Goal: Task Accomplishment & Management: Complete application form

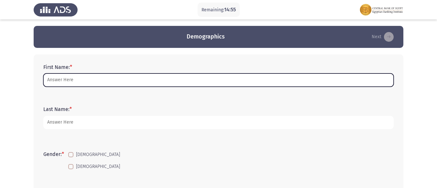
click at [130, 76] on input "First Name: *" at bounding box center [218, 79] width 350 height 13
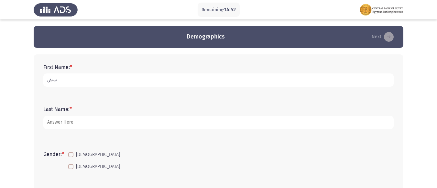
type input "س"
type input "[PERSON_NAME] [PERSON_NAME]"
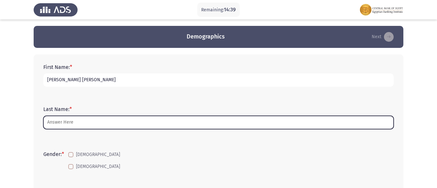
click at [81, 122] on input "Last Name: *" at bounding box center [218, 122] width 350 height 13
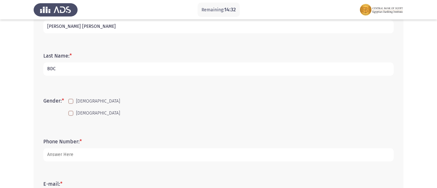
scroll to position [65, 0]
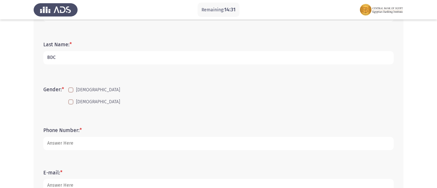
type input "BDC"
click at [72, 104] on span at bounding box center [70, 101] width 5 height 5
click at [71, 104] on input "[DEMOGRAPHIC_DATA]" at bounding box center [70, 104] width 0 height 0
checkbox input "true"
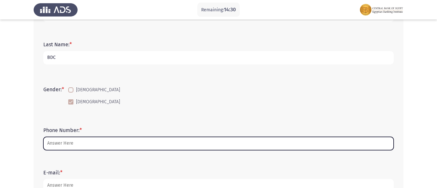
click at [79, 140] on input "Phone Number: *" at bounding box center [218, 143] width 350 height 13
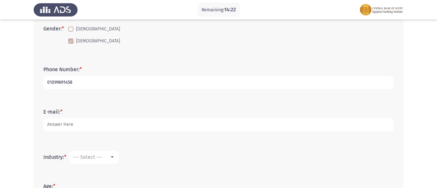
scroll to position [129, 0]
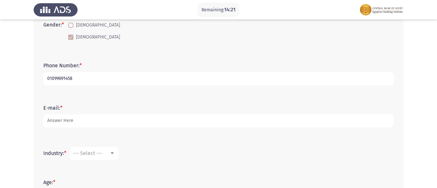
type input "01099691458"
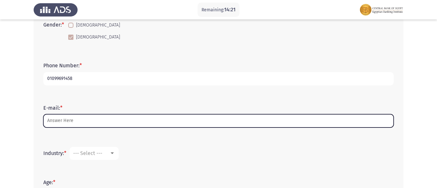
click at [81, 122] on input "E-mail: *" at bounding box center [218, 120] width 350 height 13
type input "H"
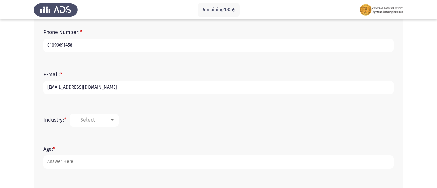
scroll to position [173, 0]
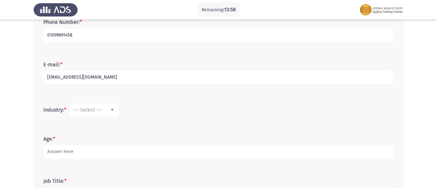
type input "[EMAIL_ADDRESS][DOMAIN_NAME]"
click at [109, 108] on div "--- Select ---" at bounding box center [91, 110] width 36 height 6
click at [112, 109] on div at bounding box center [112, 109] width 6 height 5
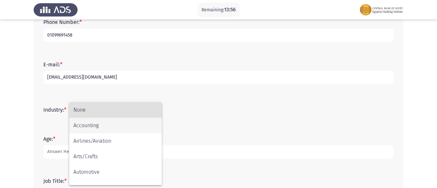
click at [114, 127] on span "Accounting" at bounding box center [115, 126] width 84 height 16
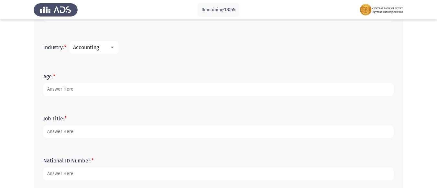
scroll to position [237, 0]
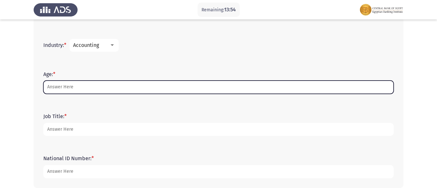
click at [92, 89] on input "Age: *" at bounding box center [218, 87] width 350 height 13
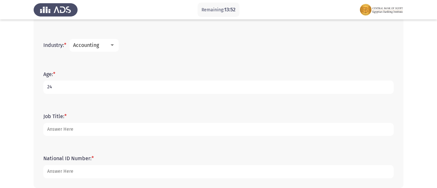
type input "24"
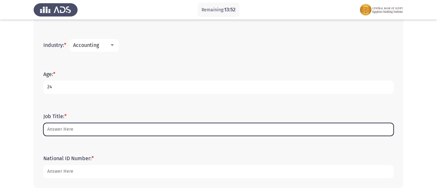
click at [61, 126] on input "Job Title: *" at bounding box center [218, 129] width 350 height 13
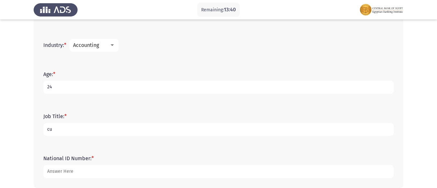
type input "c"
type input "banking"
click at [113, 40] on mat-select "Accounting" at bounding box center [94, 45] width 49 height 13
click at [113, 43] on div at bounding box center [112, 45] width 6 height 5
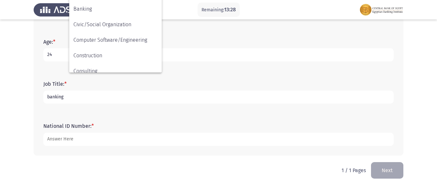
scroll to position [34, 0]
click at [111, 38] on span "Banking" at bounding box center [115, 42] width 84 height 16
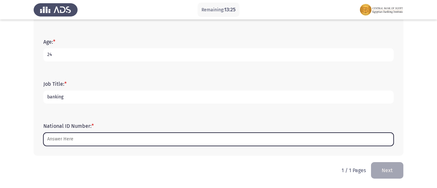
click at [91, 136] on input "National ID Number: *" at bounding box center [218, 139] width 350 height 13
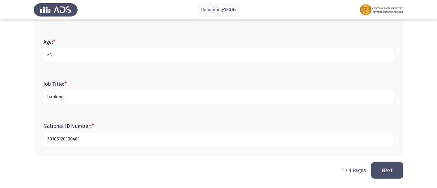
click at [56, 140] on input "30103120100481" at bounding box center [218, 139] width 350 height 13
click at [63, 138] on input "30103120100481" at bounding box center [218, 139] width 350 height 13
click at [71, 138] on input "30103120100481" at bounding box center [218, 139] width 350 height 13
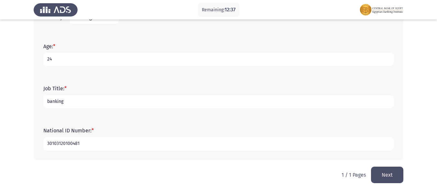
scroll to position [270, 0]
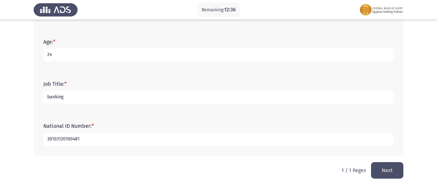
type input "30103120100481"
click at [387, 167] on button "Next" at bounding box center [387, 170] width 32 height 16
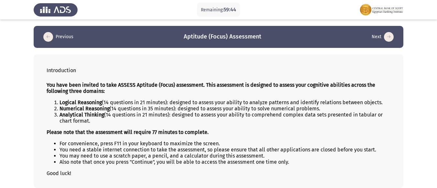
scroll to position [29, 0]
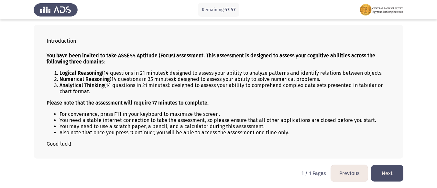
click at [386, 174] on button "Next" at bounding box center [387, 173] width 32 height 16
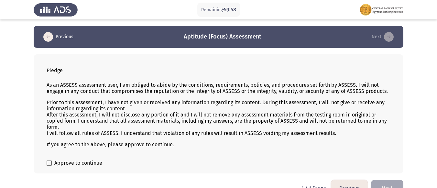
scroll to position [15, 0]
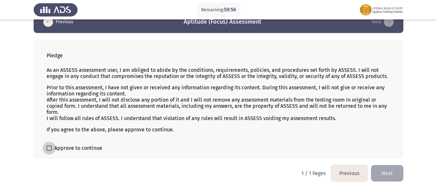
click at [51, 147] on span at bounding box center [49, 147] width 5 height 5
click at [49, 151] on input "Approve to continue" at bounding box center [49, 151] width 0 height 0
checkbox input "true"
click at [386, 174] on button "Next" at bounding box center [387, 173] width 32 height 16
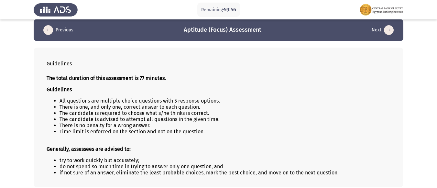
scroll to position [36, 0]
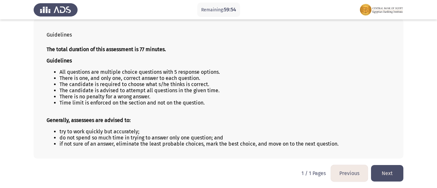
click at [386, 172] on button "Next" at bounding box center [387, 173] width 32 height 16
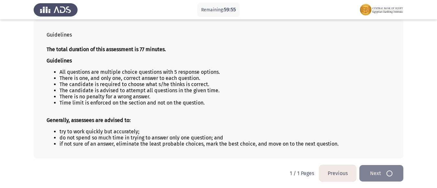
scroll to position [0, 0]
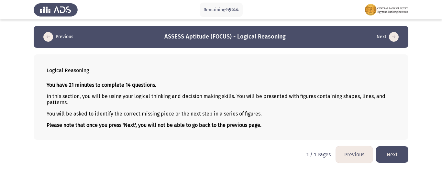
click at [390, 153] on button "Next" at bounding box center [392, 154] width 32 height 16
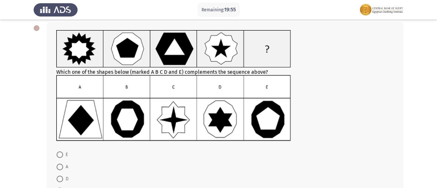
scroll to position [65, 0]
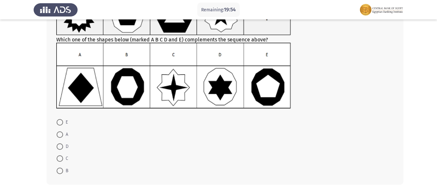
click at [60, 170] on span at bounding box center [60, 170] width 6 height 6
click at [60, 170] on input "B" at bounding box center [60, 170] width 6 height 6
radio input "true"
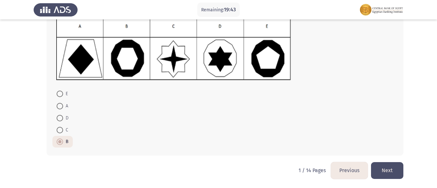
click at [387, 168] on button "Next" at bounding box center [387, 170] width 32 height 16
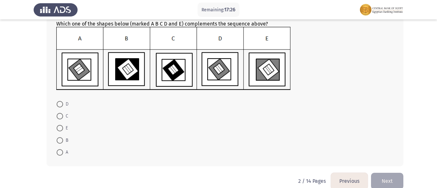
scroll to position [95, 0]
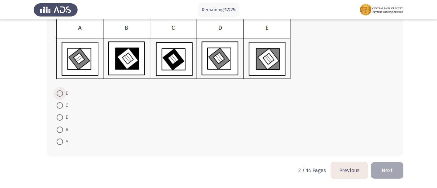
click at [62, 93] on span at bounding box center [60, 93] width 6 height 6
click at [62, 93] on input "D" at bounding box center [60, 93] width 6 height 6
radio input "true"
click at [386, 169] on button "Next" at bounding box center [387, 170] width 32 height 16
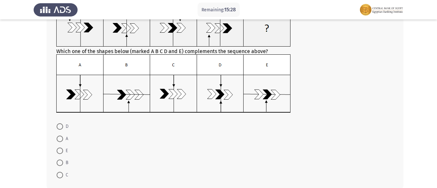
scroll to position [65, 0]
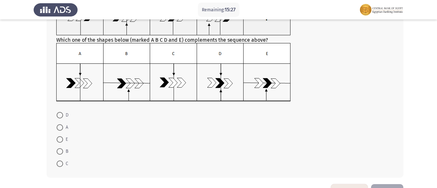
click at [60, 162] on span at bounding box center [60, 163] width 6 height 6
click at [60, 162] on input "C" at bounding box center [60, 163] width 6 height 6
radio input "true"
click at [60, 162] on span at bounding box center [60, 163] width 6 height 6
click at [60, 162] on input "C" at bounding box center [60, 163] width 6 height 6
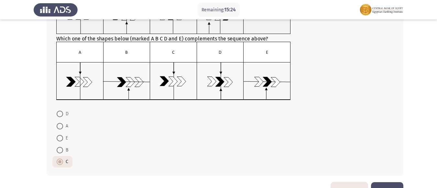
scroll to position [86, 0]
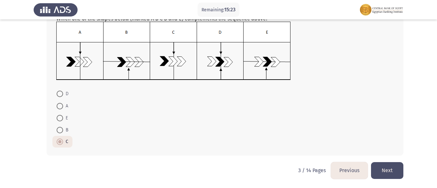
click at [388, 171] on button "Next" at bounding box center [387, 170] width 32 height 16
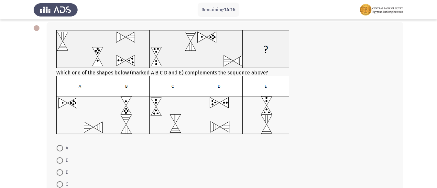
scroll to position [65, 0]
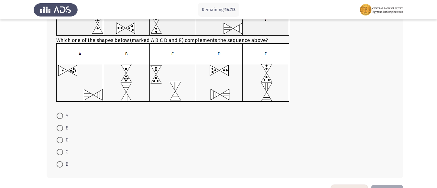
click at [59, 139] on span at bounding box center [60, 140] width 6 height 6
click at [59, 139] on input "D" at bounding box center [60, 140] width 6 height 6
radio input "true"
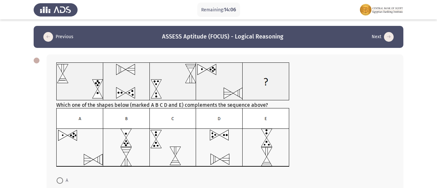
scroll to position [87, 0]
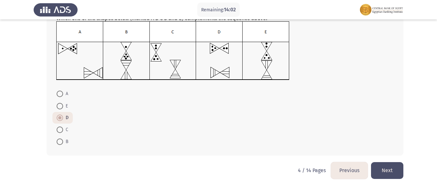
click at [383, 166] on button "Next" at bounding box center [387, 170] width 32 height 16
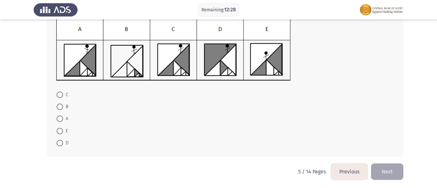
scroll to position [95, 0]
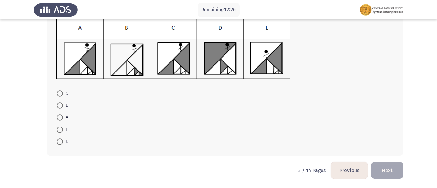
click at [60, 93] on span at bounding box center [60, 93] width 6 height 6
click at [60, 93] on input "C" at bounding box center [60, 93] width 6 height 6
radio input "true"
click at [384, 167] on button "Next" at bounding box center [387, 170] width 32 height 16
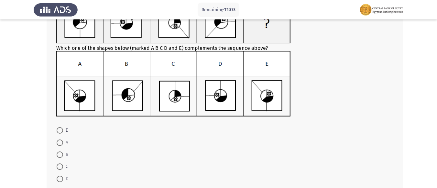
scroll to position [65, 0]
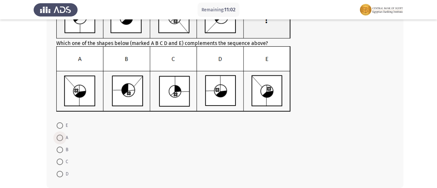
click at [61, 138] on span at bounding box center [60, 137] width 6 height 6
click at [61, 138] on input "A" at bounding box center [60, 137] width 6 height 6
radio input "true"
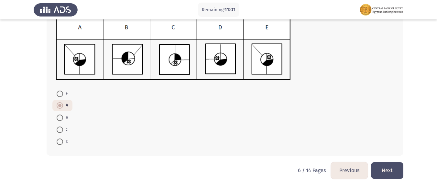
click at [387, 171] on button "Next" at bounding box center [387, 170] width 32 height 16
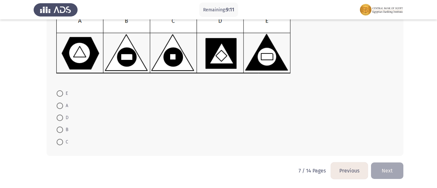
scroll to position [103, 0]
click at [59, 106] on span at bounding box center [60, 105] width 6 height 6
click at [59, 106] on input "A" at bounding box center [60, 105] width 6 height 6
radio input "true"
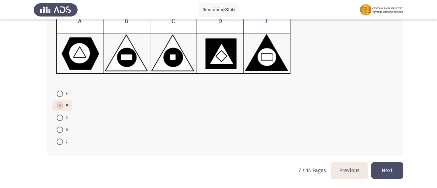
click at [386, 168] on button "Next" at bounding box center [387, 170] width 32 height 16
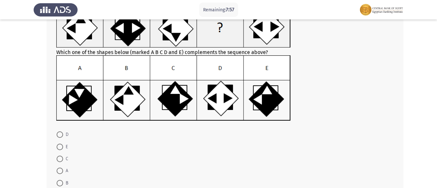
scroll to position [65, 0]
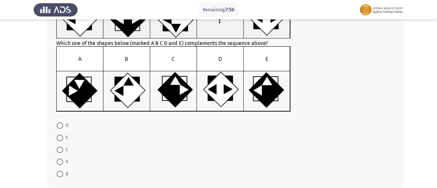
click at [61, 137] on span at bounding box center [60, 137] width 6 height 6
click at [61, 137] on input "E" at bounding box center [60, 137] width 6 height 6
radio input "true"
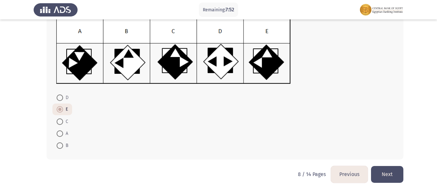
scroll to position [96, 0]
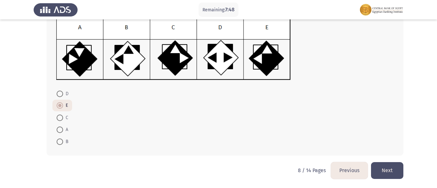
click at [386, 171] on button "Next" at bounding box center [387, 170] width 32 height 16
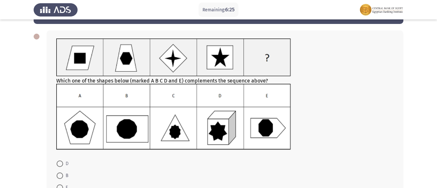
scroll to position [65, 0]
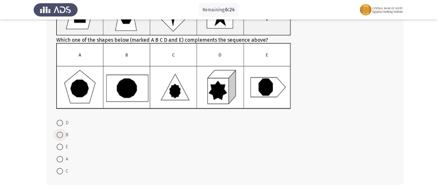
click at [61, 136] on span at bounding box center [60, 135] width 6 height 6
click at [61, 136] on input "B" at bounding box center [60, 135] width 6 height 6
radio input "true"
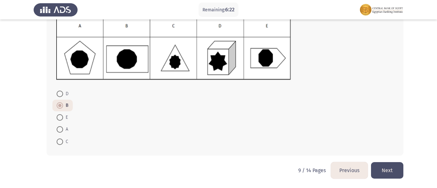
click at [390, 171] on button "Next" at bounding box center [387, 170] width 32 height 16
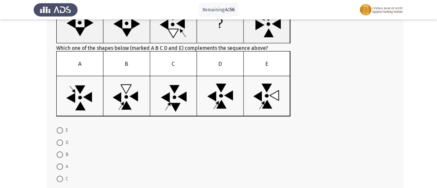
scroll to position [97, 0]
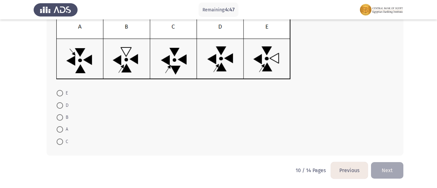
click at [60, 141] on span at bounding box center [60, 141] width 6 height 6
click at [60, 141] on input "C" at bounding box center [60, 141] width 6 height 6
radio input "true"
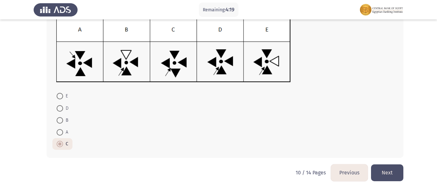
scroll to position [96, 0]
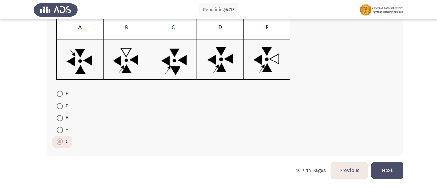
click at [58, 106] on span at bounding box center [60, 106] width 6 height 6
click at [58, 106] on input "D" at bounding box center [60, 106] width 6 height 6
radio input "true"
click at [389, 172] on button "Next" at bounding box center [387, 170] width 32 height 16
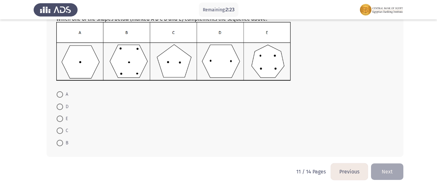
scroll to position [87, 0]
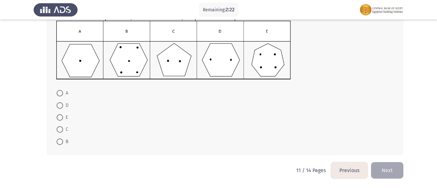
click at [59, 142] on span at bounding box center [60, 141] width 6 height 6
click at [59, 142] on input "B" at bounding box center [60, 141] width 6 height 6
radio input "true"
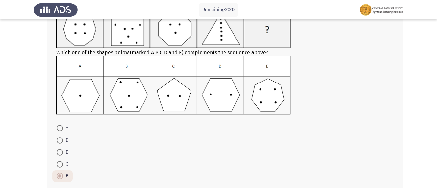
scroll to position [86, 0]
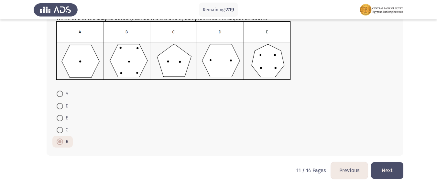
click at [388, 171] on button "Next" at bounding box center [387, 170] width 32 height 16
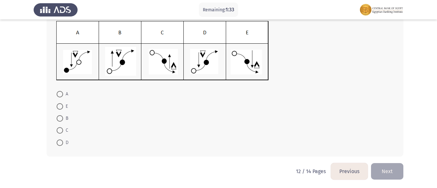
scroll to position [81, 0]
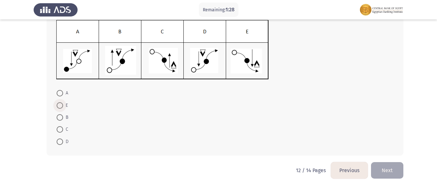
click at [59, 106] on span at bounding box center [60, 105] width 6 height 6
click at [59, 106] on input "E" at bounding box center [60, 105] width 6 height 6
radio input "true"
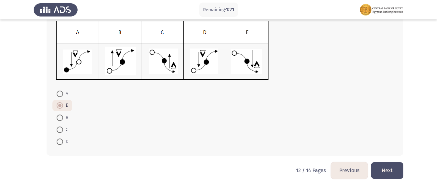
click at [387, 171] on button "Next" at bounding box center [387, 170] width 32 height 16
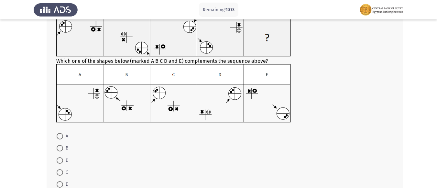
scroll to position [55, 0]
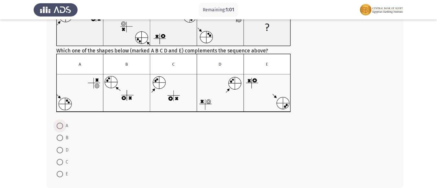
click at [60, 126] on span at bounding box center [60, 126] width 6 height 6
click at [60, 126] on input "A" at bounding box center [60, 126] width 6 height 6
radio input "true"
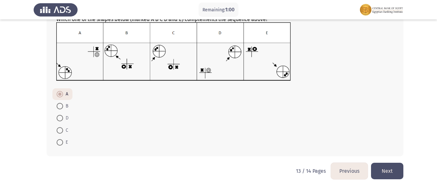
scroll to position [87, 0]
click at [387, 169] on button "Next" at bounding box center [387, 170] width 32 height 16
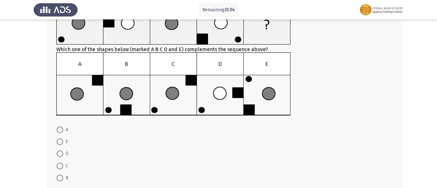
scroll to position [65, 0]
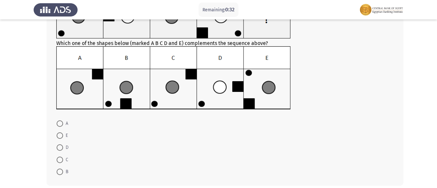
click at [61, 123] on span at bounding box center [60, 123] width 6 height 6
click at [61, 123] on input "A" at bounding box center [60, 123] width 6 height 6
radio input "true"
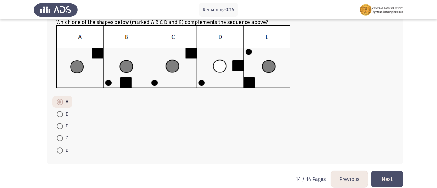
scroll to position [94, 0]
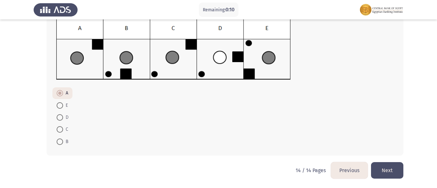
click at [58, 104] on span at bounding box center [60, 105] width 6 height 6
click at [58, 104] on input "E" at bounding box center [60, 105] width 6 height 6
radio input "true"
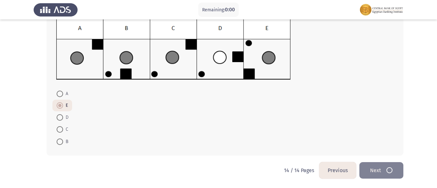
scroll to position [0, 0]
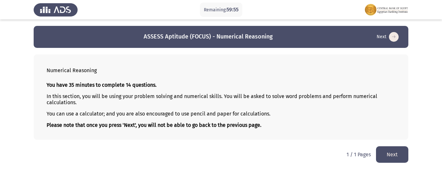
click at [395, 150] on button "Next" at bounding box center [392, 154] width 32 height 16
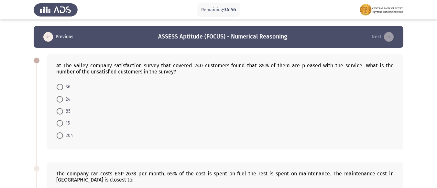
drag, startPoint x: 125, startPoint y: 64, endPoint x: 199, endPoint y: 62, distance: 73.7
click at [199, 62] on div "At The Valley company satisfaction survey that covered 240 customers found that…" at bounding box center [225, 101] width 357 height 95
click at [61, 134] on span at bounding box center [60, 135] width 6 height 6
click at [61, 134] on input "204" at bounding box center [60, 135] width 6 height 6
radio input "true"
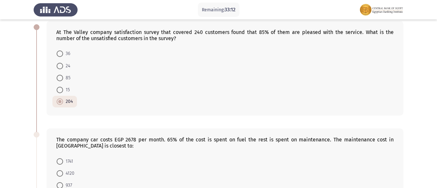
scroll to position [65, 0]
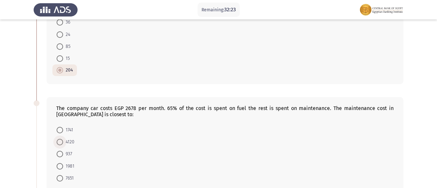
click at [62, 141] on span at bounding box center [60, 142] width 6 height 6
click at [62, 141] on input "4120" at bounding box center [60, 142] width 6 height 6
radio input "true"
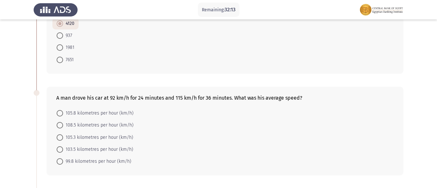
scroll to position [194, 0]
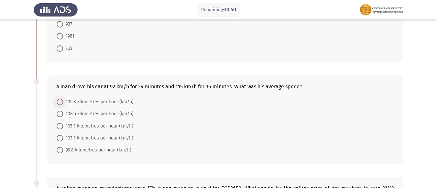
click at [60, 100] on span at bounding box center [60, 102] width 6 height 6
click at [60, 100] on input "105.8 kilometres per hour (km/h)" at bounding box center [60, 102] width 6 height 6
radio input "true"
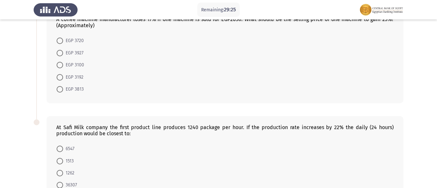
scroll to position [323, 0]
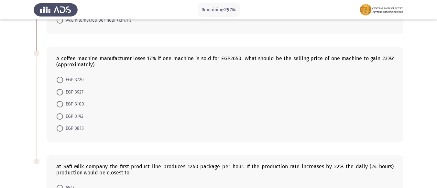
click at [59, 102] on span at bounding box center [60, 104] width 6 height 6
click at [59, 102] on input "EGP 3100" at bounding box center [60, 104] width 6 height 6
radio input "true"
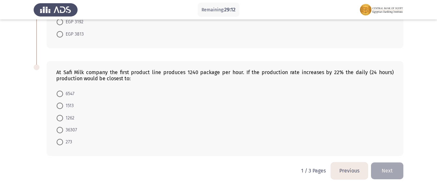
scroll to position [417, 0]
click at [61, 117] on span at bounding box center [60, 117] width 6 height 6
click at [61, 117] on input "1262" at bounding box center [60, 117] width 6 height 6
radio input "true"
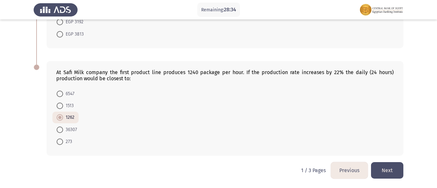
click at [383, 169] on button "Next" at bounding box center [387, 170] width 32 height 16
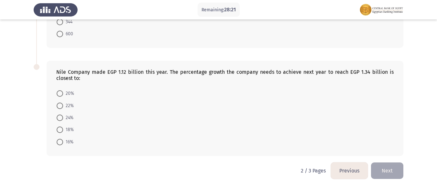
scroll to position [425, 0]
click at [60, 104] on span at bounding box center [60, 105] width 6 height 6
click at [60, 104] on input "22%" at bounding box center [60, 105] width 6 height 6
radio input "true"
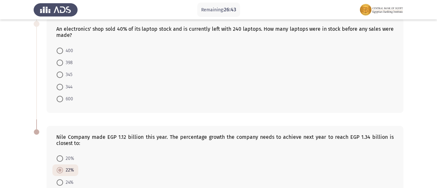
scroll to position [328, 0]
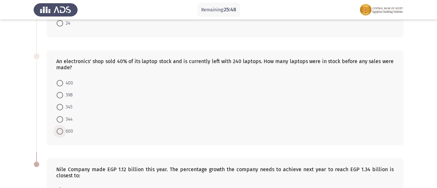
click at [58, 132] on span at bounding box center [60, 131] width 6 height 6
click at [58, 132] on input "600" at bounding box center [60, 131] width 6 height 6
radio input "true"
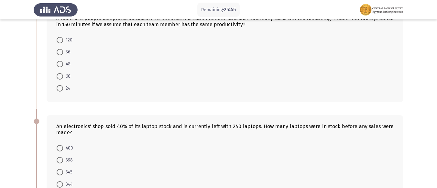
scroll to position [198, 0]
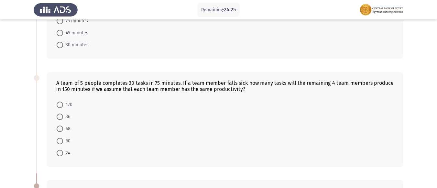
click at [62, 126] on span at bounding box center [60, 128] width 6 height 6
click at [62, 126] on input "48" at bounding box center [60, 128] width 6 height 6
radio input "true"
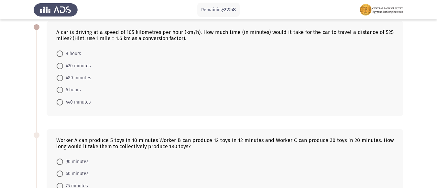
scroll to position [0, 0]
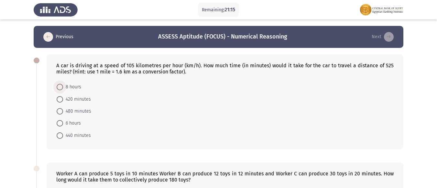
click at [60, 85] on span at bounding box center [60, 87] width 6 height 6
click at [60, 85] on input "8 hours" at bounding box center [60, 87] width 6 height 6
radio input "true"
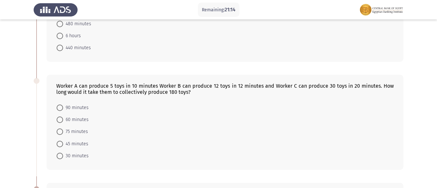
scroll to position [97, 0]
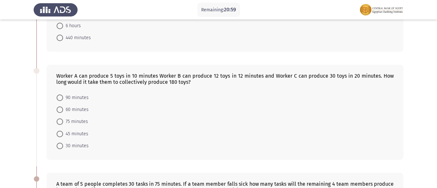
click at [59, 99] on span at bounding box center [60, 97] width 6 height 6
click at [59, 99] on input "90 minutes" at bounding box center [60, 97] width 6 height 6
radio input "true"
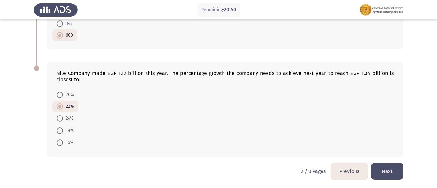
scroll to position [423, 0]
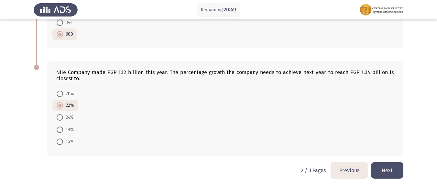
click at [387, 172] on button "Next" at bounding box center [387, 170] width 32 height 16
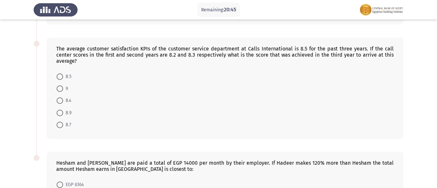
scroll to position [317, 0]
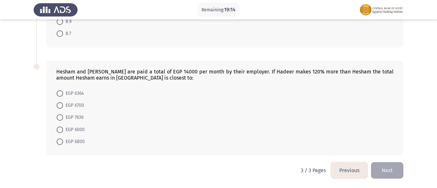
drag, startPoint x: 174, startPoint y: 71, endPoint x: 164, endPoint y: 71, distance: 10.0
click at [164, 71] on div "Hesham and [PERSON_NAME] are paid a total of EGP 14000 per month by their emplo…" at bounding box center [224, 75] width 337 height 12
click at [59, 105] on span at bounding box center [60, 105] width 6 height 6
click at [59, 105] on input "EGP 6700" at bounding box center [60, 105] width 6 height 6
radio input "true"
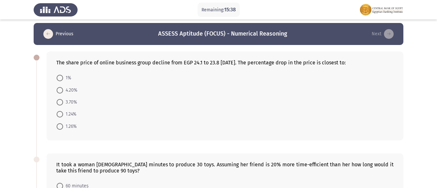
scroll to position [0, 0]
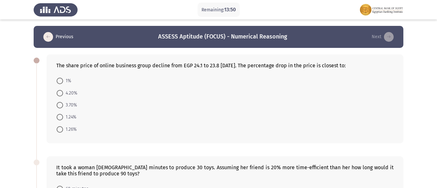
click at [59, 81] on span at bounding box center [60, 81] width 6 height 6
click at [59, 81] on input "1%" at bounding box center [60, 81] width 6 height 6
radio input "true"
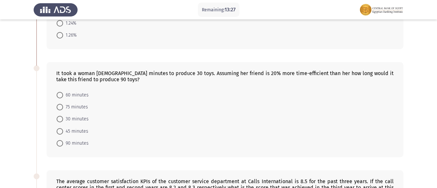
scroll to position [97, 0]
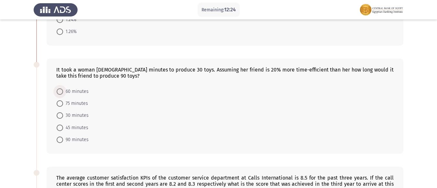
click at [60, 89] on span at bounding box center [60, 91] width 6 height 6
click at [60, 89] on input "60 minutes" at bounding box center [60, 91] width 6 height 6
radio input "true"
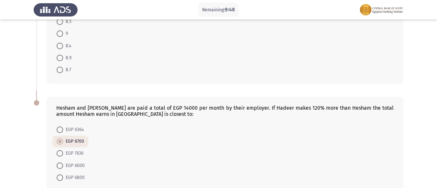
scroll to position [316, 0]
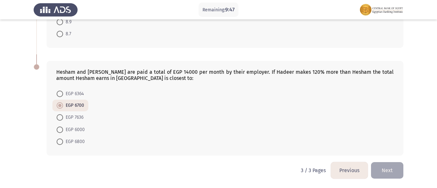
click at [346, 168] on button "Previous" at bounding box center [349, 170] width 37 height 16
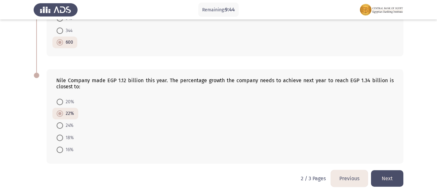
scroll to position [423, 0]
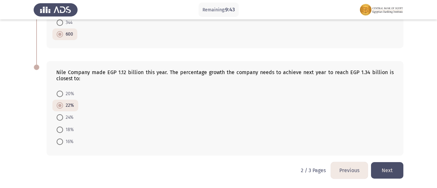
click at [351, 168] on button "Previous" at bounding box center [349, 170] width 37 height 16
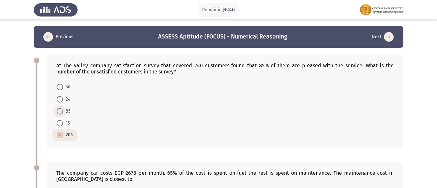
click at [60, 113] on span at bounding box center [60, 111] width 6 height 6
click at [60, 113] on input "85" at bounding box center [60, 111] width 6 height 6
radio input "true"
click at [59, 85] on span at bounding box center [60, 87] width 6 height 6
click at [59, 85] on input "36" at bounding box center [60, 87] width 6 height 6
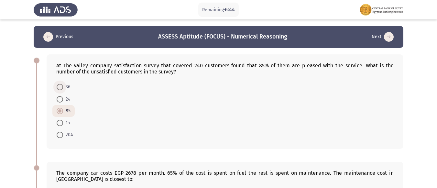
radio input "true"
click at [59, 85] on span at bounding box center [59, 86] width 3 height 3
click at [59, 85] on input "36" at bounding box center [60, 86] width 6 height 6
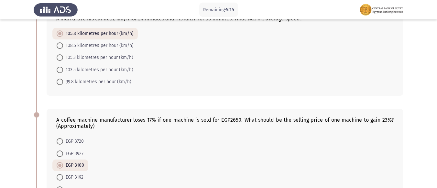
scroll to position [291, 0]
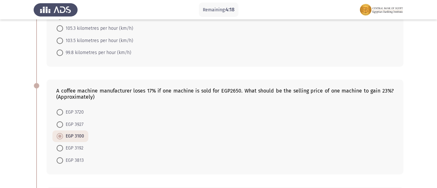
click at [59, 146] on span at bounding box center [60, 148] width 6 height 6
click at [59, 146] on input "EGP 3192" at bounding box center [60, 148] width 6 height 6
radio input "true"
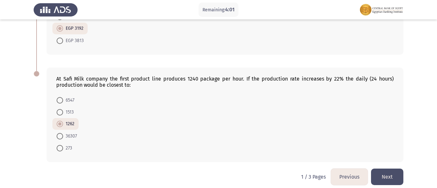
scroll to position [417, 0]
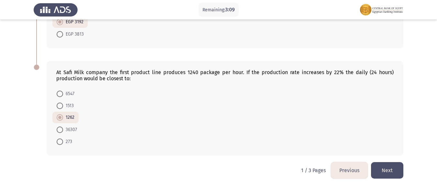
click at [60, 105] on span at bounding box center [60, 105] width 6 height 6
click at [60, 105] on input "1513" at bounding box center [60, 105] width 6 height 6
radio input "true"
click at [380, 167] on button "Next" at bounding box center [387, 170] width 32 height 16
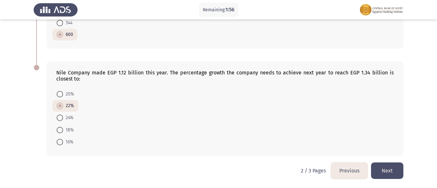
scroll to position [423, 0]
click at [389, 165] on button "Next" at bounding box center [387, 170] width 32 height 16
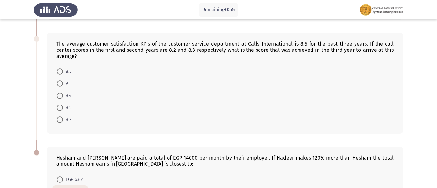
scroll to position [219, 0]
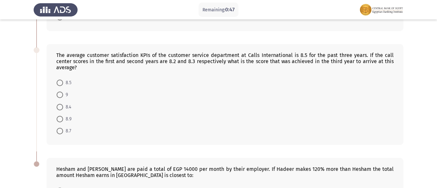
click at [59, 96] on span at bounding box center [60, 94] width 6 height 6
click at [59, 96] on input "9" at bounding box center [60, 94] width 6 height 6
radio input "true"
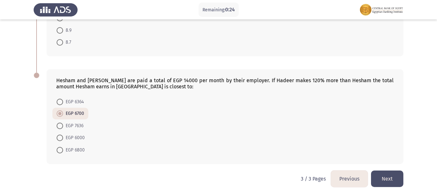
scroll to position [316, 0]
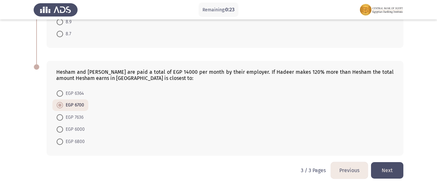
click at [348, 170] on button "Previous" at bounding box center [349, 170] width 37 height 16
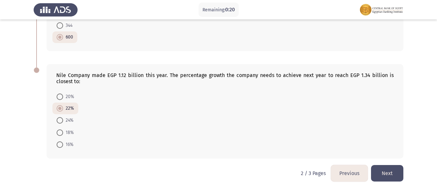
scroll to position [423, 0]
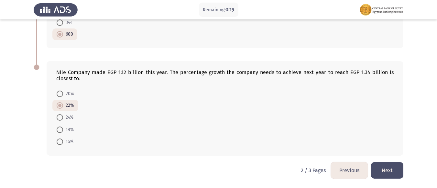
click at [347, 172] on button "Previous" at bounding box center [349, 170] width 37 height 16
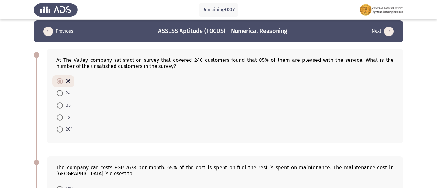
scroll to position [0, 0]
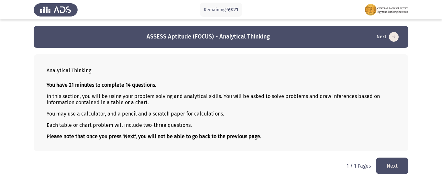
click at [392, 166] on button "Next" at bounding box center [392, 165] width 32 height 16
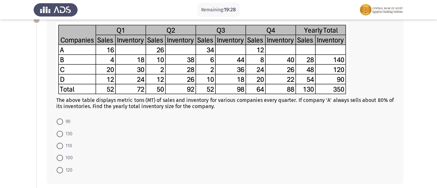
scroll to position [52, 0]
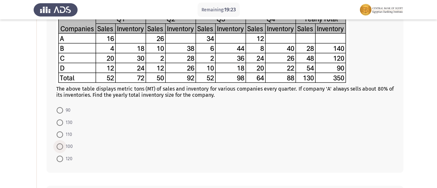
click at [59, 147] on span at bounding box center [60, 146] width 6 height 6
click at [59, 147] on input "100" at bounding box center [60, 146] width 6 height 6
radio input "true"
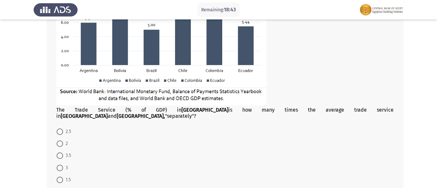
scroll to position [342, 0]
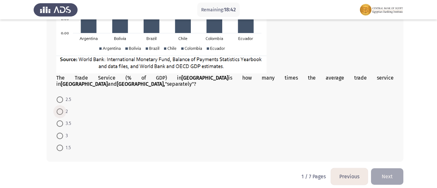
click at [60, 108] on span at bounding box center [60, 111] width 6 height 6
click at [60, 108] on input "2" at bounding box center [60, 111] width 6 height 6
radio input "true"
drag, startPoint x: 60, startPoint y: 105, endPoint x: 92, endPoint y: 109, distance: 31.6
click at [60, 108] on span at bounding box center [60, 111] width 6 height 6
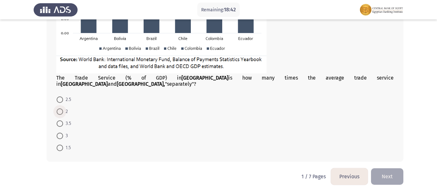
click at [60, 108] on input "2" at bounding box center [60, 111] width 6 height 6
click at [378, 168] on button "Next" at bounding box center [387, 176] width 32 height 16
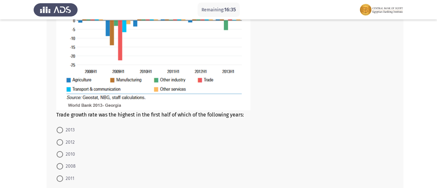
scroll to position [382, 0]
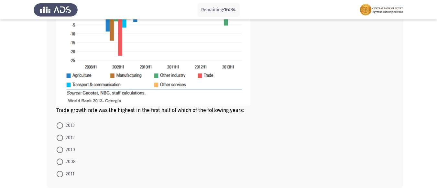
click at [61, 161] on span at bounding box center [60, 161] width 6 height 6
click at [61, 161] on input "2008" at bounding box center [60, 161] width 6 height 6
radio input "true"
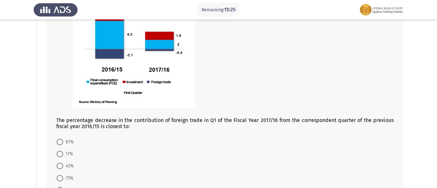
scroll to position [123, 0]
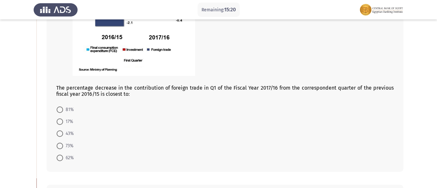
click at [60, 121] on span at bounding box center [60, 121] width 6 height 6
click at [60, 121] on input "17%" at bounding box center [60, 121] width 6 height 6
radio input "true"
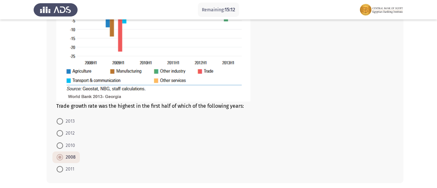
scroll to position [414, 0]
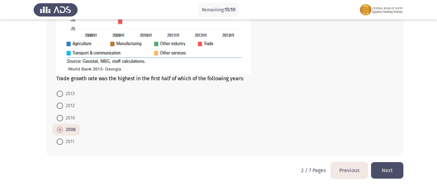
click at [387, 171] on button "Next" at bounding box center [387, 170] width 32 height 16
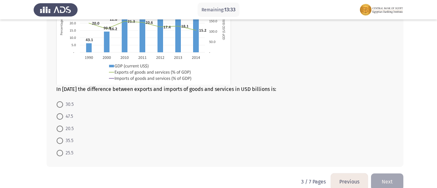
scroll to position [378, 0]
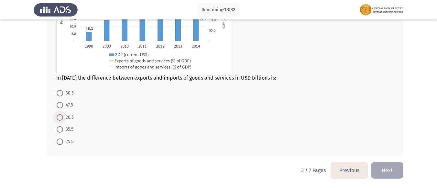
drag, startPoint x: 62, startPoint y: 118, endPoint x: 72, endPoint y: 114, distance: 11.2
click at [62, 117] on span at bounding box center [60, 117] width 6 height 6
click at [62, 117] on input "20.5" at bounding box center [60, 117] width 6 height 6
radio input "true"
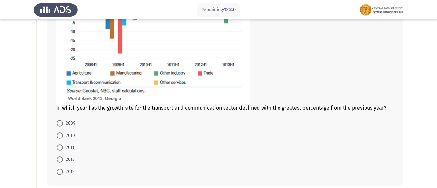
scroll to position [151, 0]
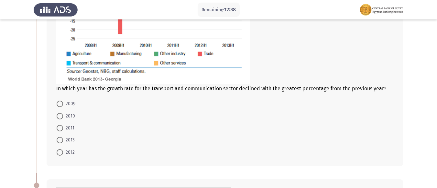
click at [62, 150] on span at bounding box center [60, 152] width 6 height 6
click at [62, 150] on input "2012" at bounding box center [60, 152] width 6 height 6
radio input "true"
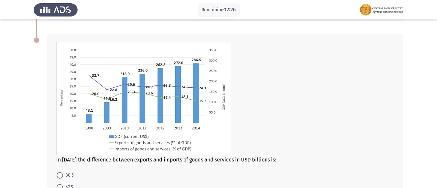
scroll to position [377, 0]
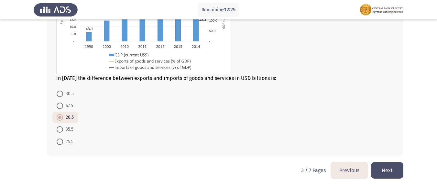
click at [388, 166] on button "Next" at bounding box center [387, 170] width 32 height 16
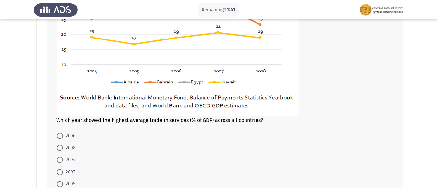
scroll to position [134, 0]
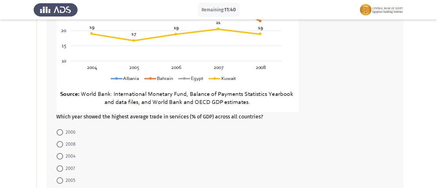
click at [62, 167] on span at bounding box center [60, 168] width 6 height 6
click at [62, 167] on input "2007" at bounding box center [60, 168] width 6 height 6
radio input "true"
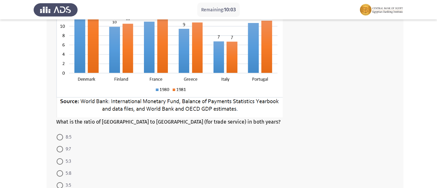
scroll to position [392, 0]
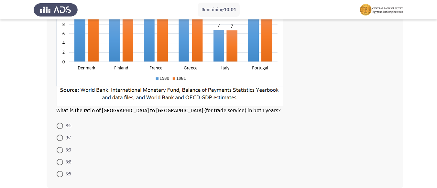
click at [61, 127] on span at bounding box center [60, 126] width 6 height 6
click at [61, 127] on input "8:5" at bounding box center [60, 126] width 6 height 6
radio input "true"
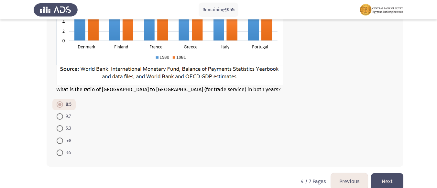
scroll to position [424, 0]
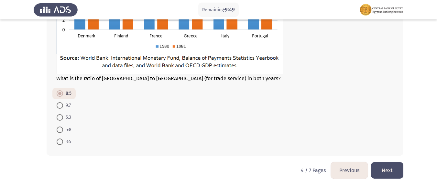
click at [385, 165] on button "Next" at bounding box center [387, 170] width 32 height 16
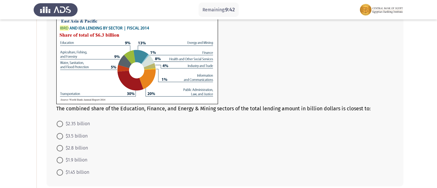
scroll to position [41, 0]
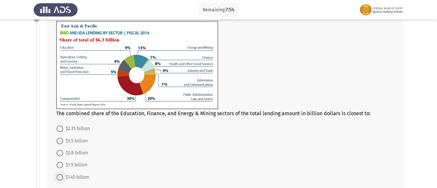
click at [60, 179] on span at bounding box center [60, 177] width 6 height 6
click at [60, 179] on input "$1.45 billion" at bounding box center [60, 177] width 6 height 6
radio input "true"
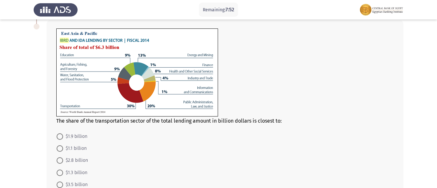
scroll to position [235, 0]
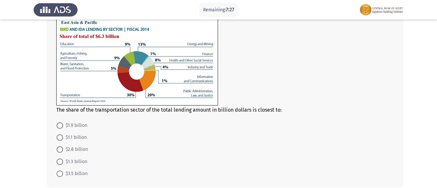
click at [62, 125] on span at bounding box center [60, 125] width 6 height 6
click at [62, 125] on input "$1.9 billion" at bounding box center [60, 125] width 6 height 6
radio input "true"
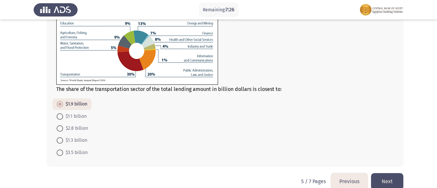
scroll to position [267, 0]
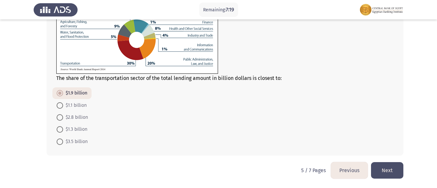
click at [396, 173] on button "Next" at bounding box center [387, 170] width 32 height 16
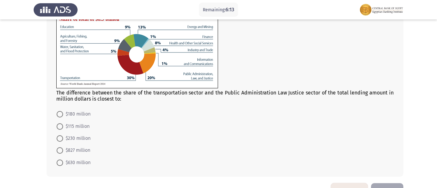
scroll to position [323, 0]
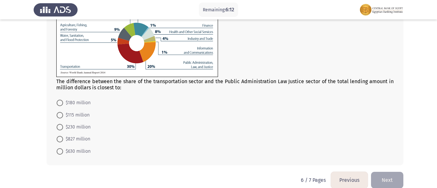
click at [57, 151] on span at bounding box center [60, 151] width 6 height 6
click at [57, 151] on input "$630 million" at bounding box center [60, 151] width 6 height 6
radio input "true"
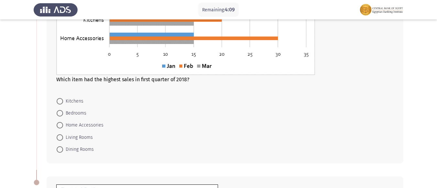
scroll to position [138, 0]
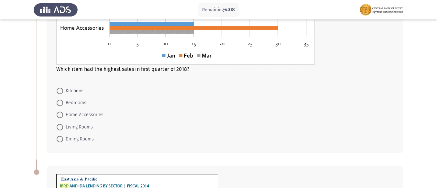
click at [61, 103] on span at bounding box center [60, 103] width 6 height 6
click at [61, 103] on input "Bedrooms" at bounding box center [60, 103] width 6 height 6
radio input "true"
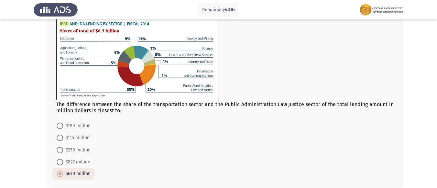
scroll to position [332, 0]
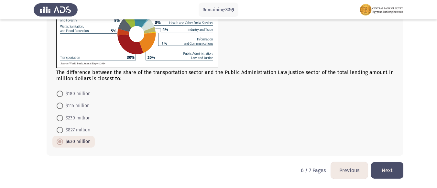
click at [387, 171] on button "Next" at bounding box center [387, 170] width 32 height 16
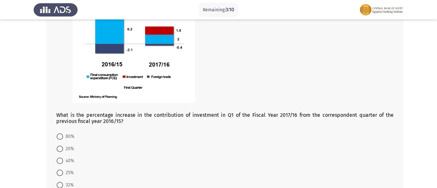
scroll to position [334, 0]
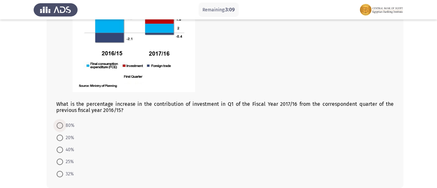
click at [58, 123] on span at bounding box center [60, 125] width 6 height 6
click at [58, 123] on input "80%" at bounding box center [60, 125] width 6 height 6
radio input "true"
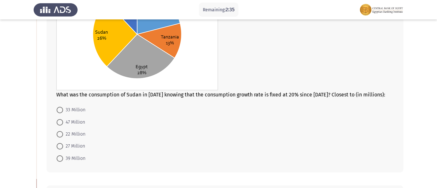
scroll to position [107, 0]
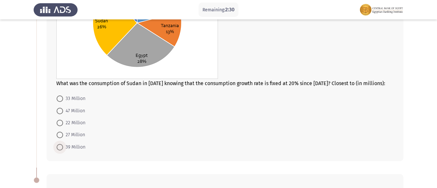
click at [60, 147] on span at bounding box center [60, 147] width 0 height 0
click at [60, 147] on input "39 Million" at bounding box center [60, 147] width 6 height 6
radio input "true"
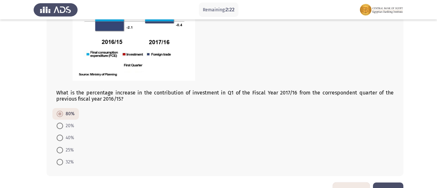
scroll to position [365, 0]
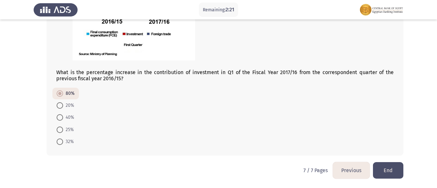
click at [351, 171] on button "Previous" at bounding box center [351, 170] width 37 height 16
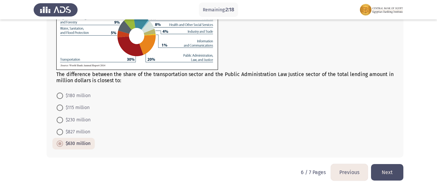
scroll to position [332, 0]
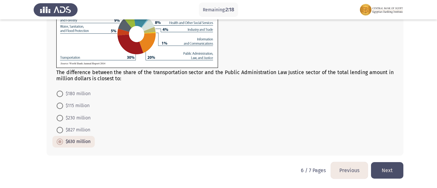
click at [354, 169] on button "Previous" at bounding box center [349, 170] width 37 height 16
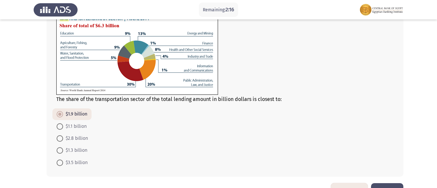
scroll to position [267, 0]
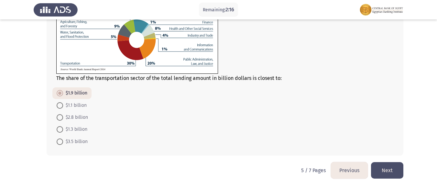
click at [354, 169] on button "Previous" at bounding box center [349, 170] width 37 height 16
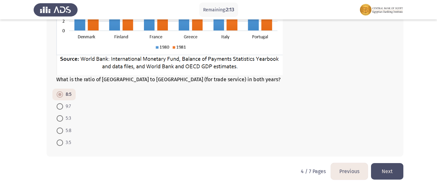
scroll to position [424, 0]
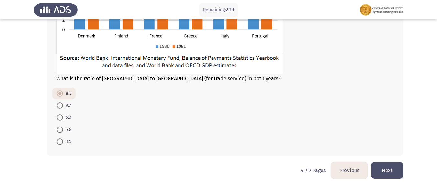
click at [354, 169] on button "Previous" at bounding box center [349, 170] width 37 height 16
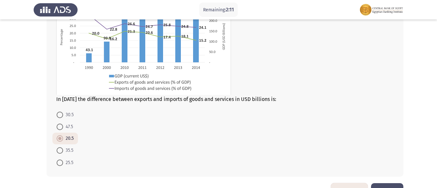
scroll to position [377, 0]
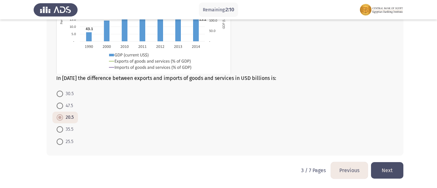
click at [353, 168] on button "Previous" at bounding box center [349, 170] width 37 height 16
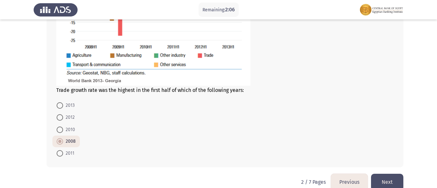
scroll to position [414, 0]
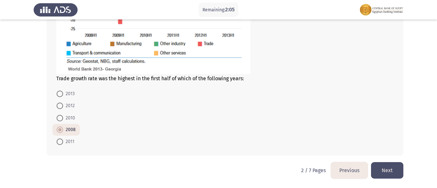
click at [355, 171] on button "Previous" at bounding box center [349, 170] width 37 height 16
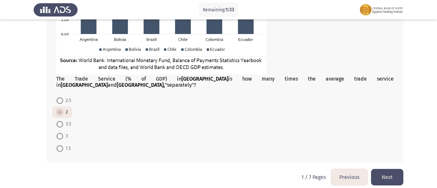
scroll to position [342, 0]
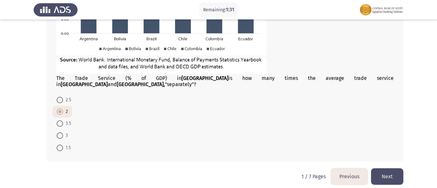
click at [385, 168] on button "Next" at bounding box center [387, 176] width 32 height 16
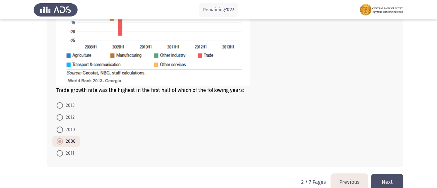
scroll to position [414, 0]
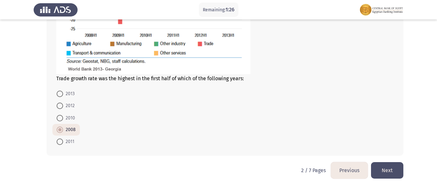
click at [380, 167] on button "Next" at bounding box center [387, 170] width 32 height 16
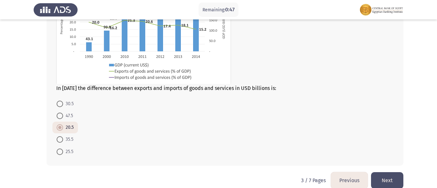
scroll to position [377, 0]
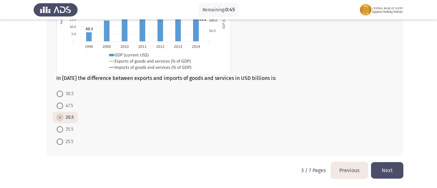
click at [383, 171] on button "Next" at bounding box center [387, 170] width 32 height 16
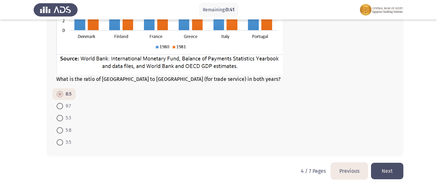
scroll to position [424, 0]
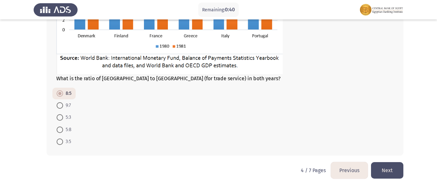
click at [387, 170] on button "Next" at bounding box center [387, 170] width 32 height 16
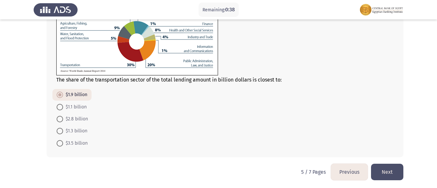
scroll to position [267, 0]
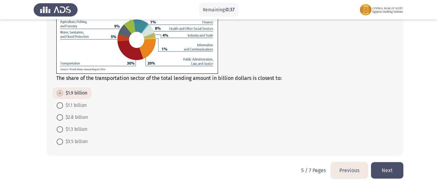
click at [391, 165] on button "Next" at bounding box center [387, 170] width 32 height 16
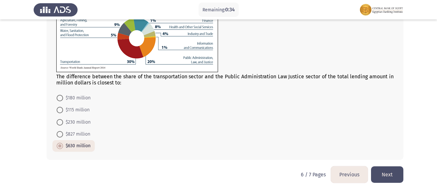
scroll to position [332, 0]
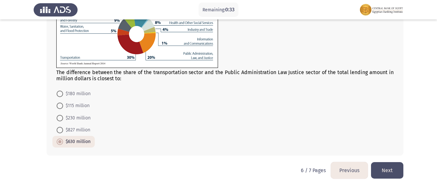
click at [389, 170] on button "Next" at bounding box center [387, 170] width 32 height 16
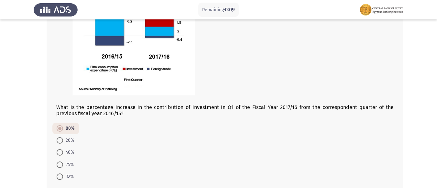
scroll to position [365, 0]
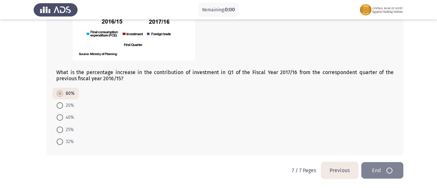
click at [59, 114] on span at bounding box center [60, 117] width 6 height 6
click at [59, 114] on input "40%" at bounding box center [60, 117] width 6 height 6
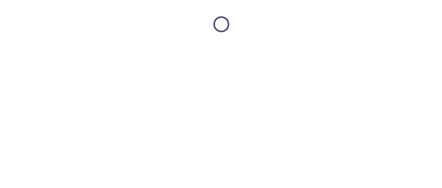
scroll to position [0, 0]
